Goal: Information Seeking & Learning: Learn about a topic

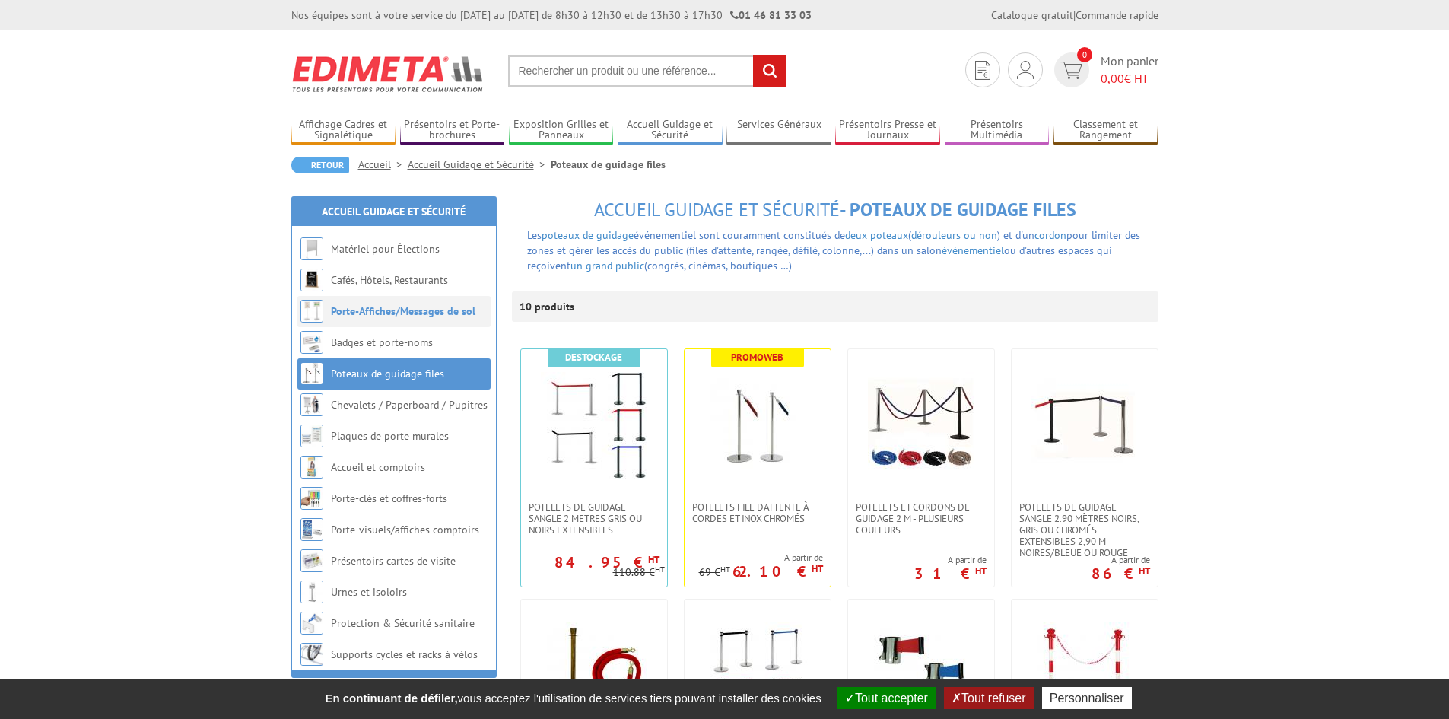
click at [410, 317] on link "Porte-Affiches/Messages de sol" at bounding box center [403, 311] width 144 height 14
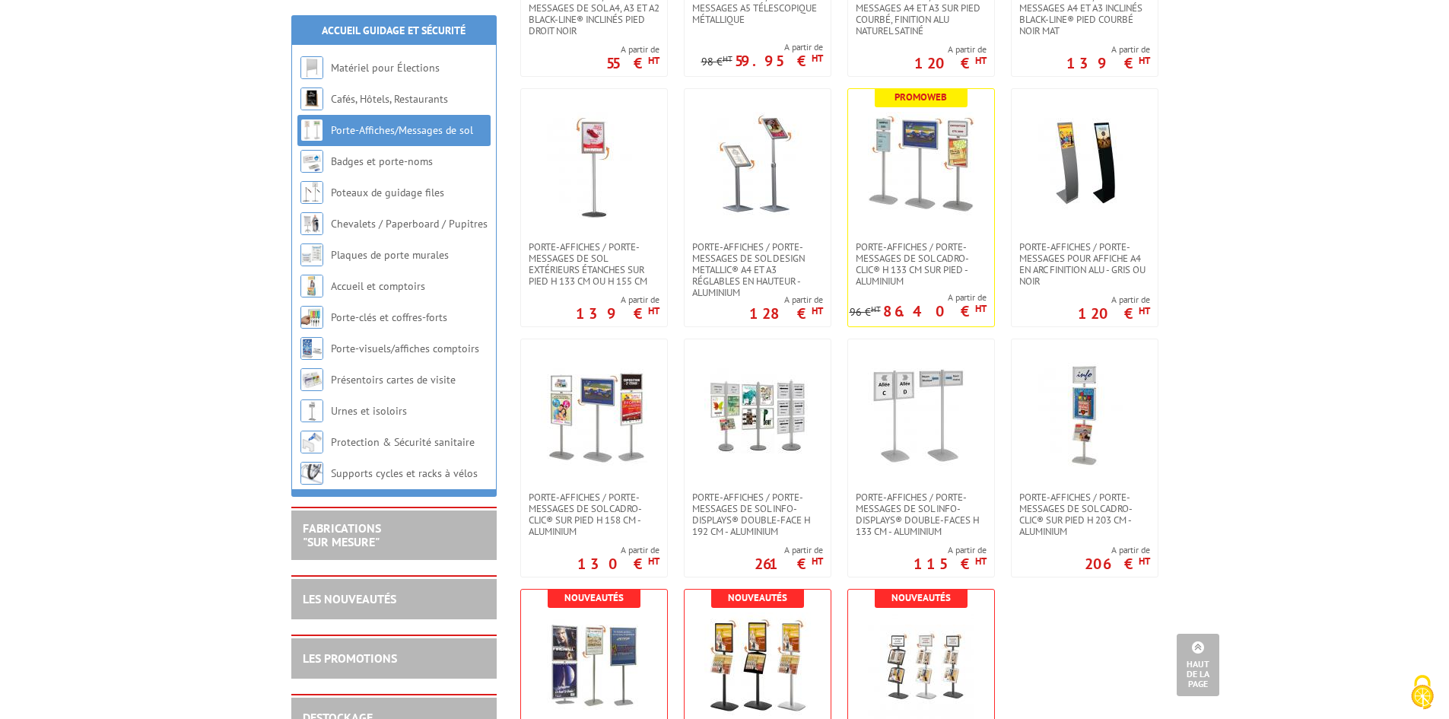
scroll to position [380, 0]
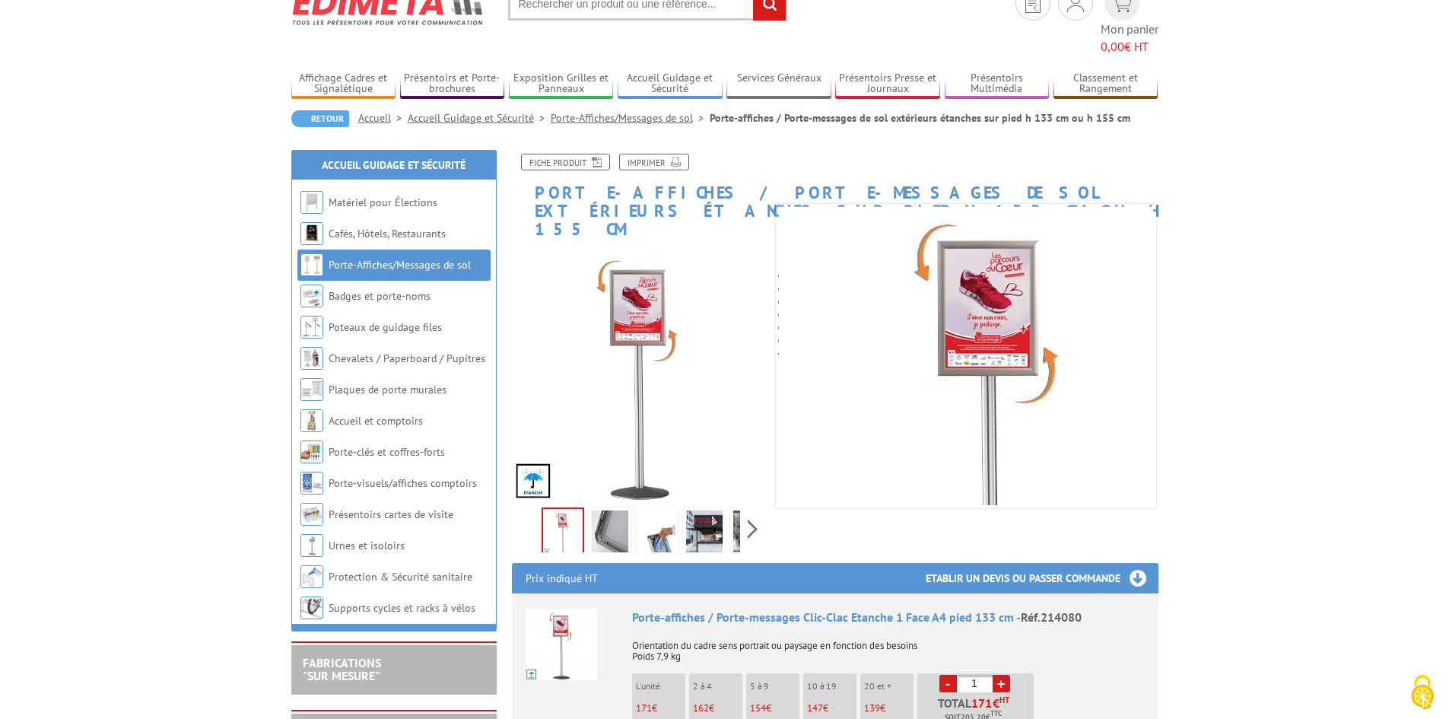
scroll to position [152, 0]
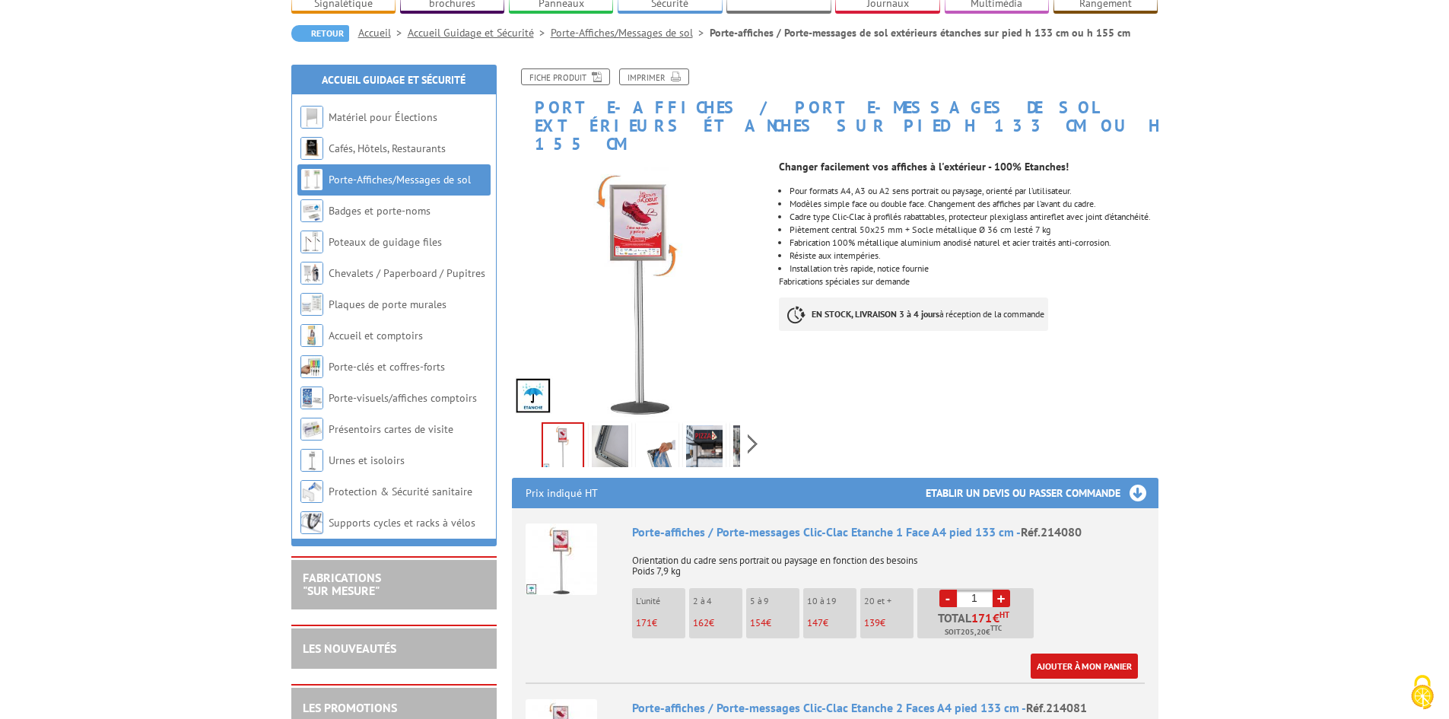
click at [602, 425] on img at bounding box center [610, 448] width 37 height 47
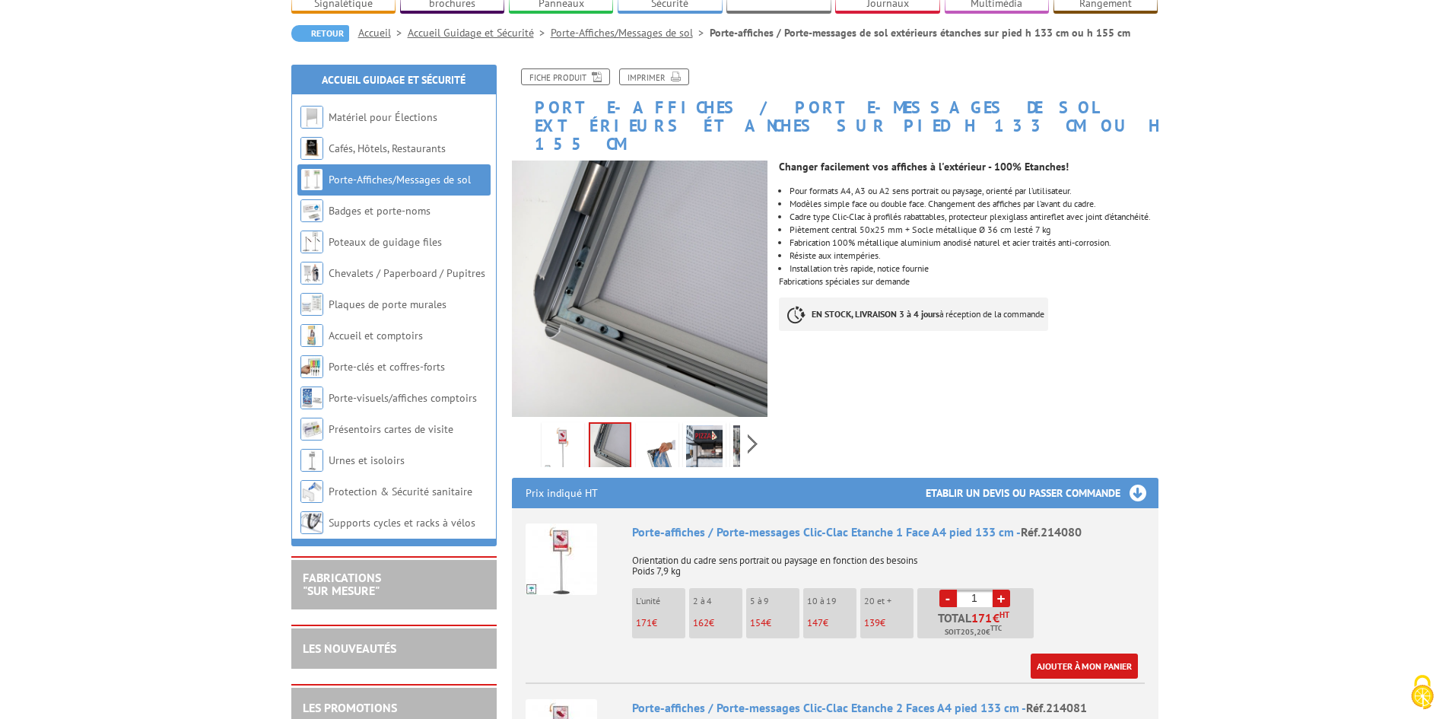
click at [663, 425] on img at bounding box center [657, 448] width 37 height 47
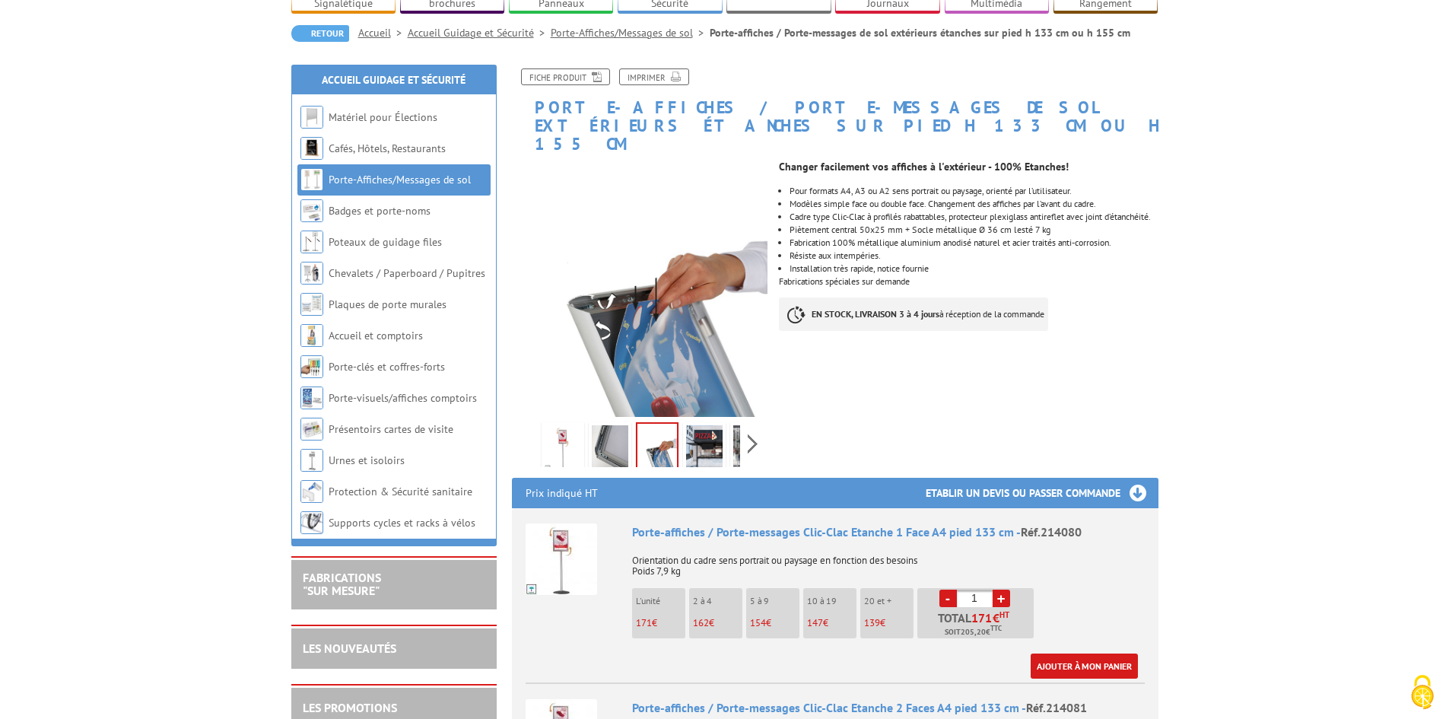
click at [696, 425] on img at bounding box center [704, 448] width 37 height 47
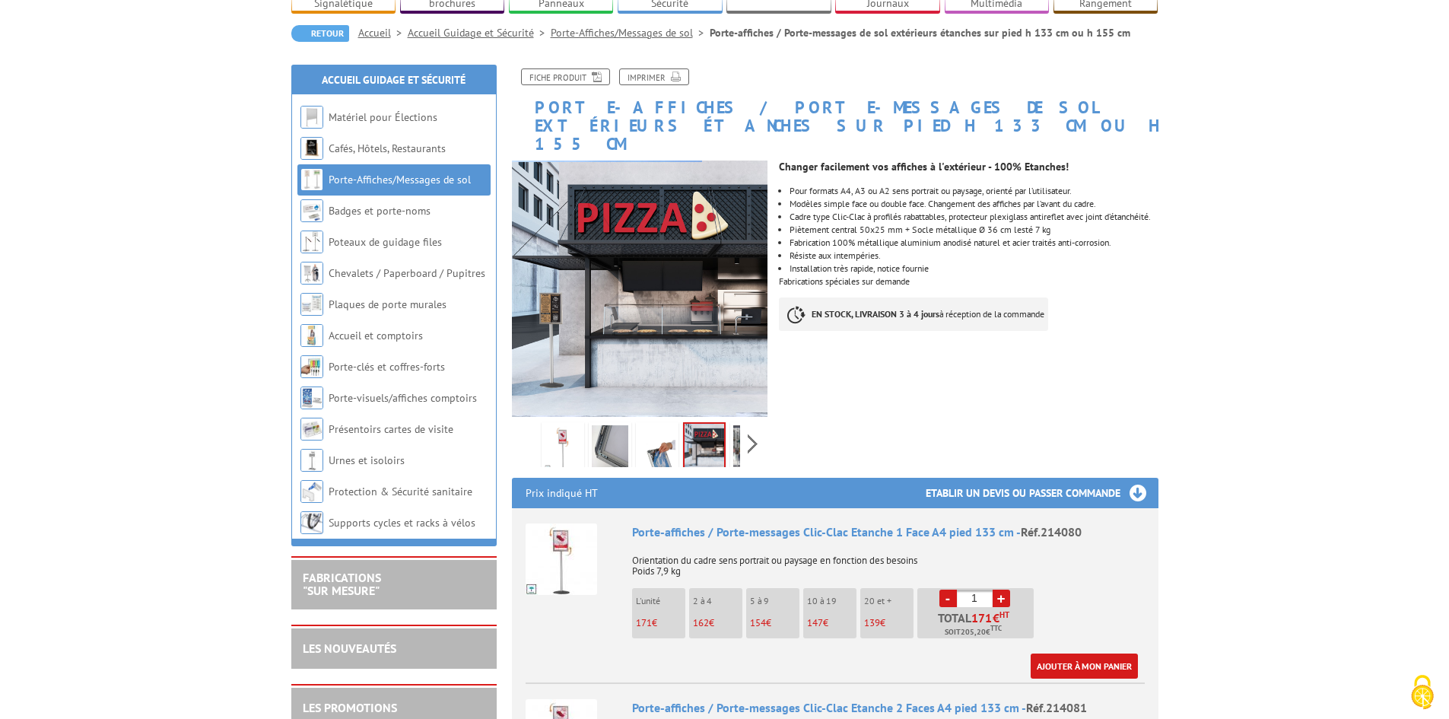
click at [733, 425] on img at bounding box center [751, 448] width 37 height 47
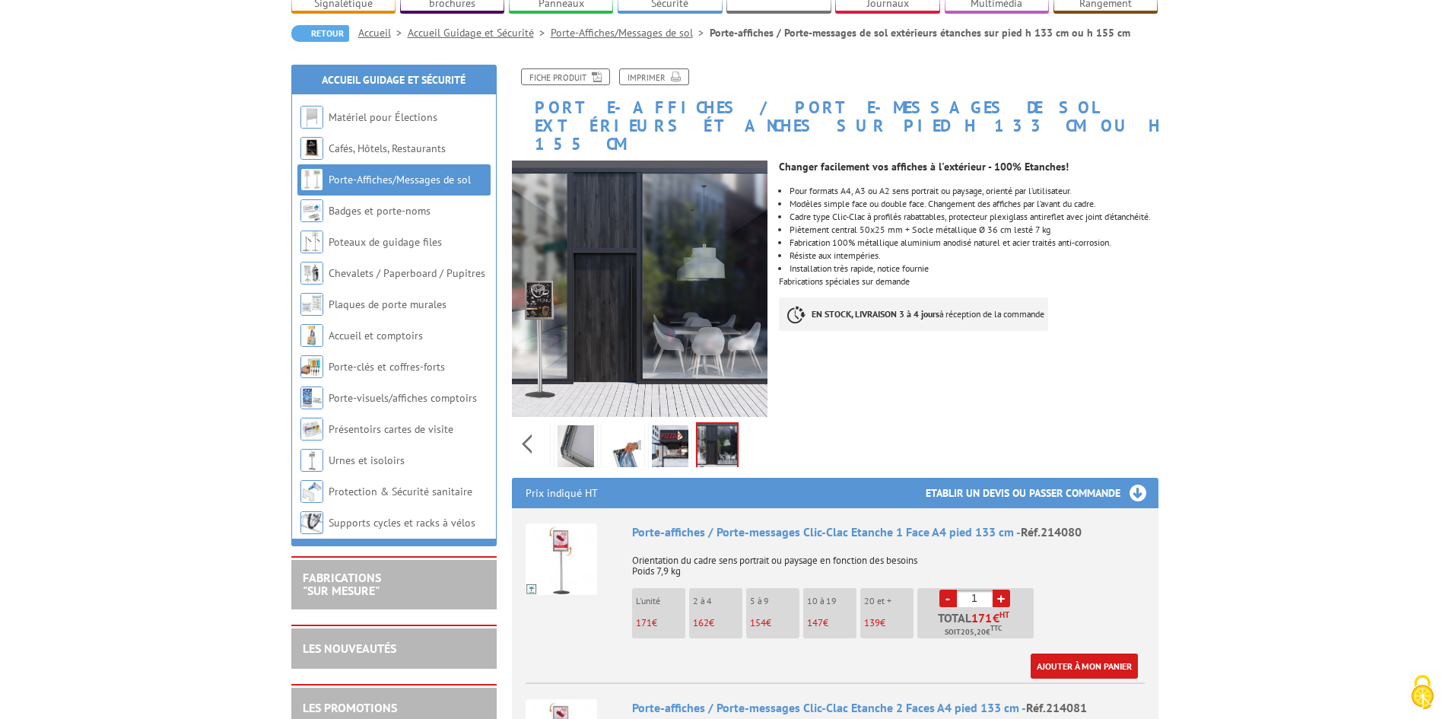
click at [733, 424] on img at bounding box center [717, 447] width 40 height 47
click at [568, 425] on img at bounding box center [575, 448] width 37 height 47
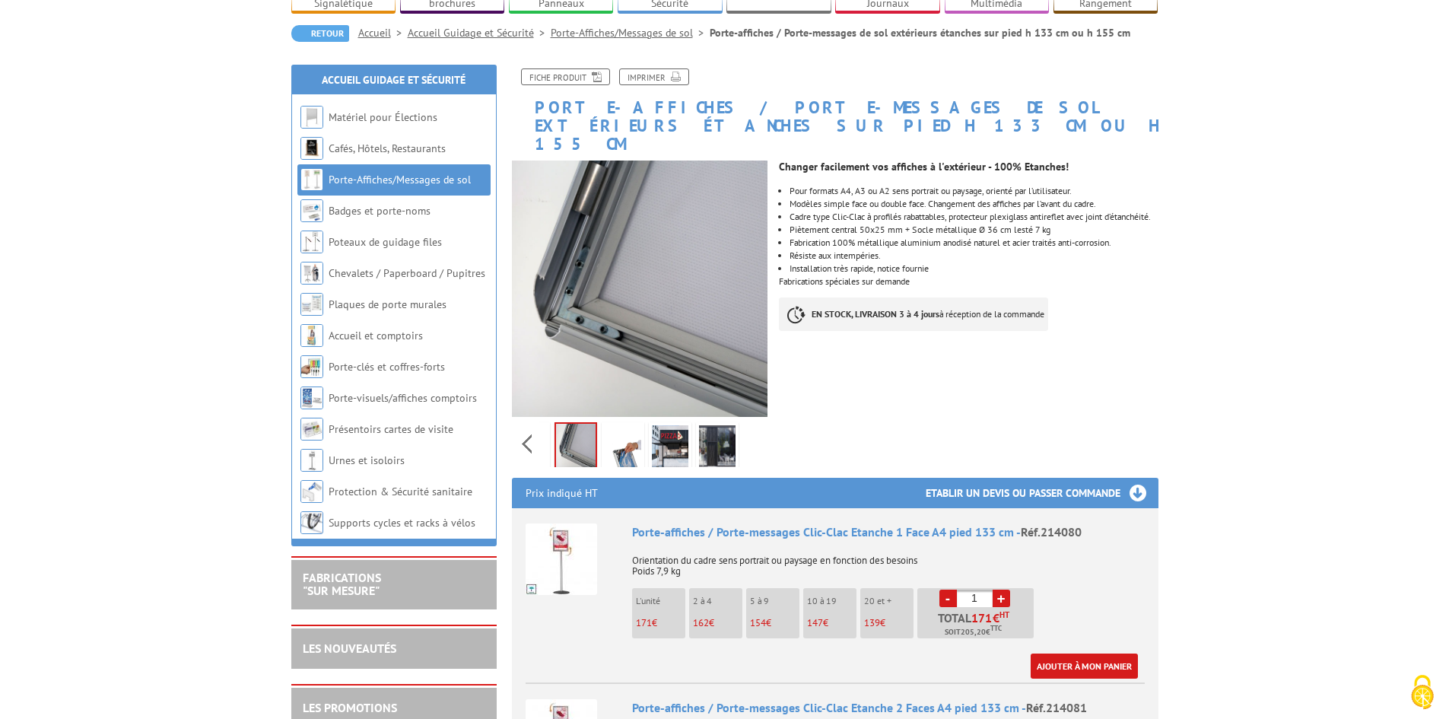
click at [538, 417] on div "Previous Next" at bounding box center [640, 443] width 256 height 53
click at [529, 417] on div "Previous Next" at bounding box center [640, 443] width 256 height 53
click at [579, 425] on img at bounding box center [562, 448] width 37 height 47
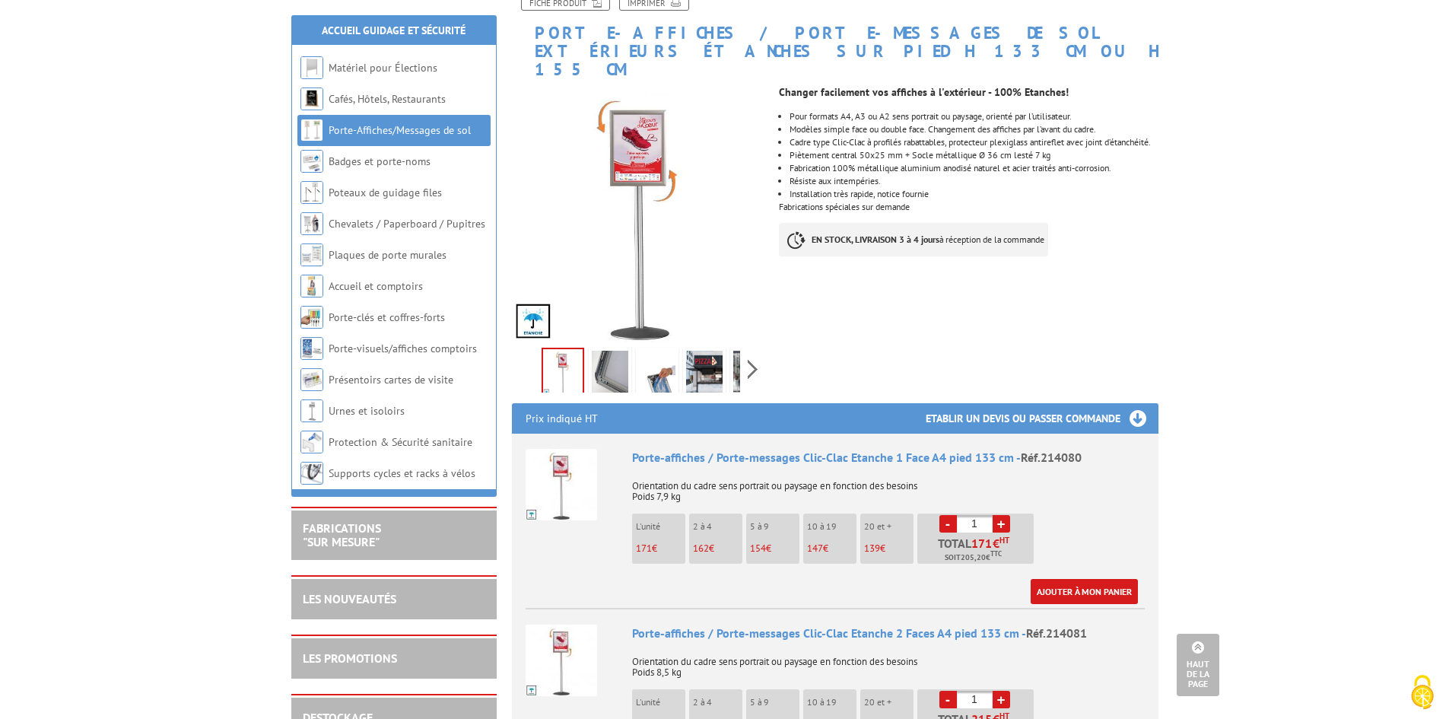
scroll to position [0, 0]
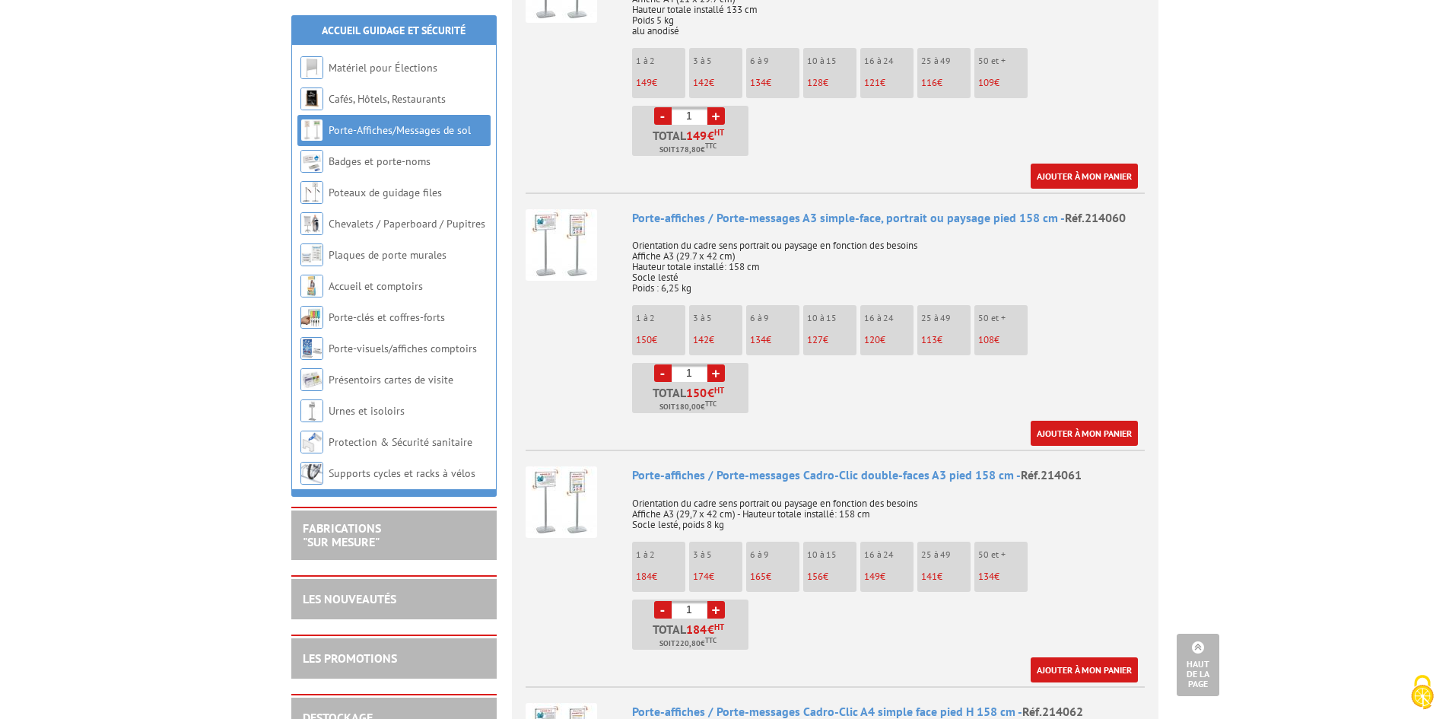
scroll to position [1521, 0]
